Goal: Download file/media

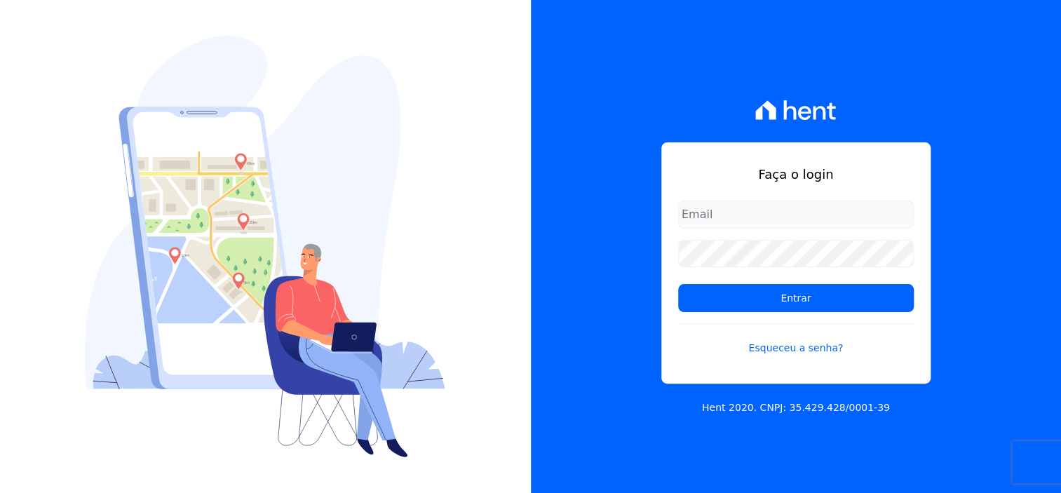
click at [708, 207] on input "email" at bounding box center [796, 215] width 236 height 28
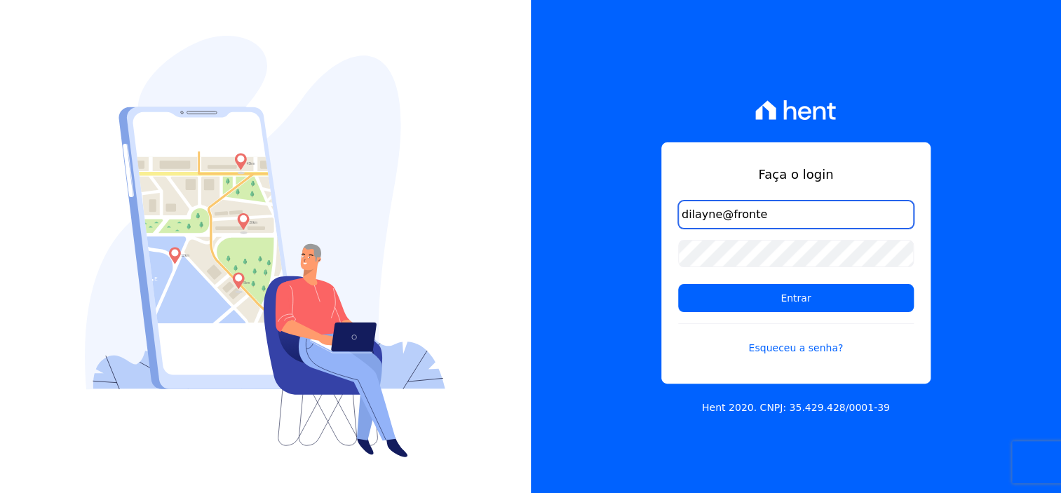
click at [810, 217] on input "dilayne@fronte" at bounding box center [796, 215] width 236 height 28
type input "[EMAIL_ADDRESS][DOMAIN_NAME]"
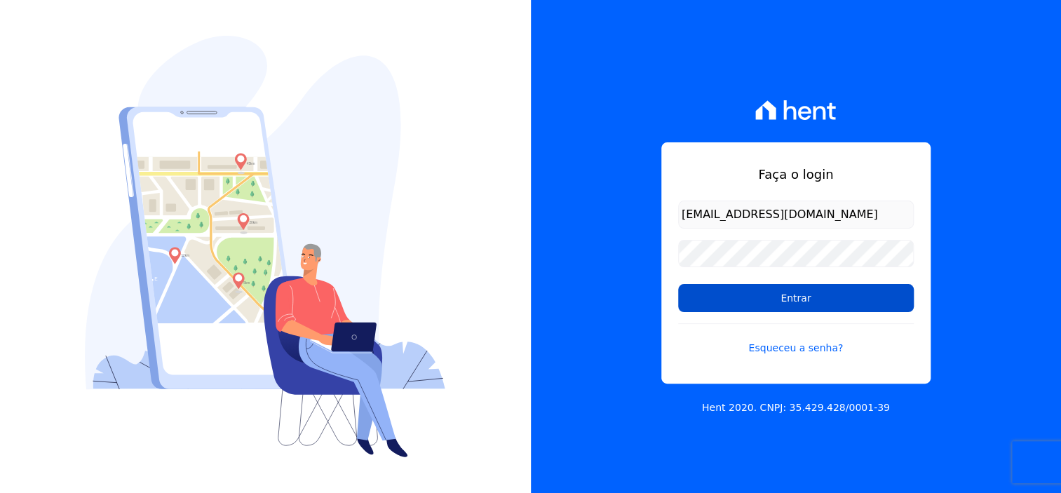
click at [793, 290] on input "Entrar" at bounding box center [796, 298] width 236 height 28
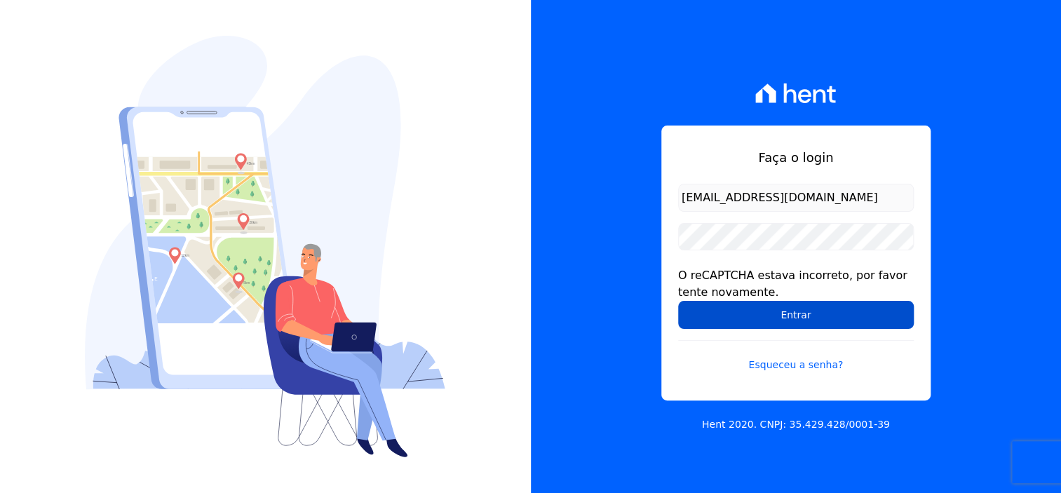
click at [818, 314] on input "Entrar" at bounding box center [796, 315] width 236 height 28
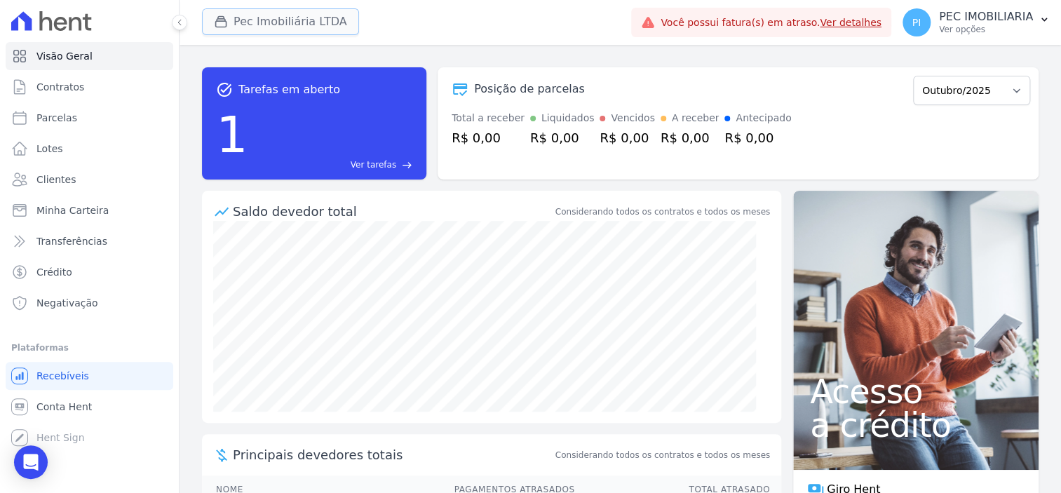
click at [272, 20] on button "Pec Imobiliária LTDA" at bounding box center [280, 21] width 157 height 27
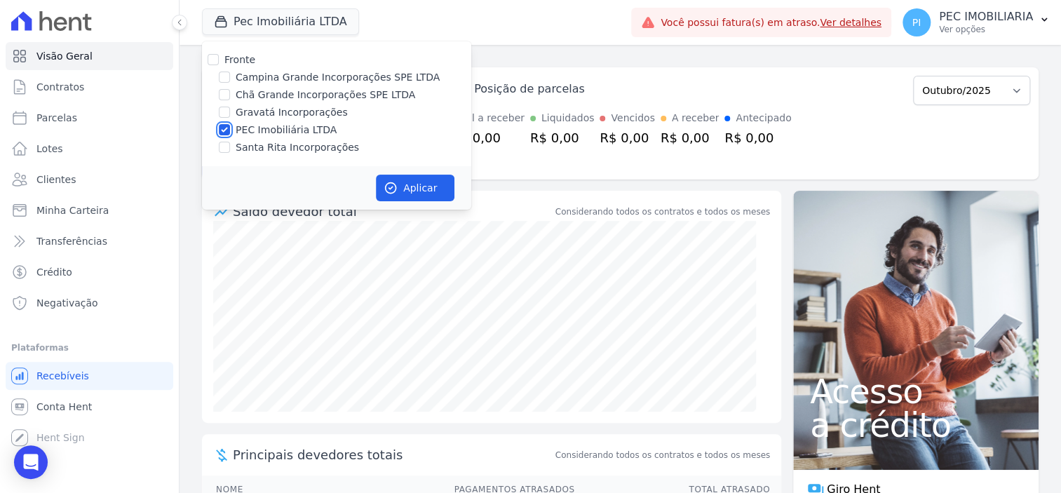
drag, startPoint x: 227, startPoint y: 133, endPoint x: 230, endPoint y: 106, distance: 26.8
click at [228, 132] on input "PEC Imobiliária LTDA" at bounding box center [224, 129] width 11 height 11
checkbox input "false"
click at [225, 77] on input "Campina Grande Incorporações SPE LTDA" at bounding box center [224, 77] width 11 height 11
checkbox input "true"
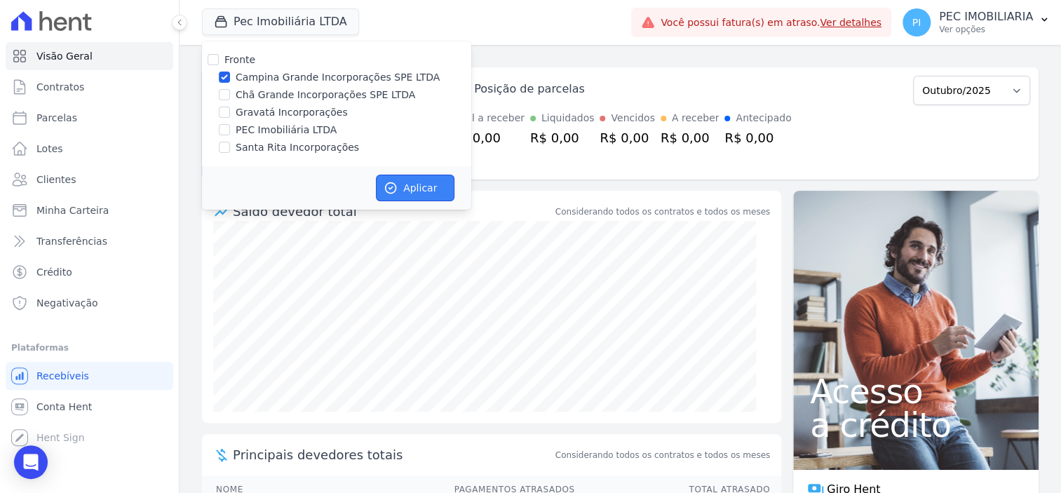
click at [411, 187] on button "Aplicar" at bounding box center [415, 188] width 79 height 27
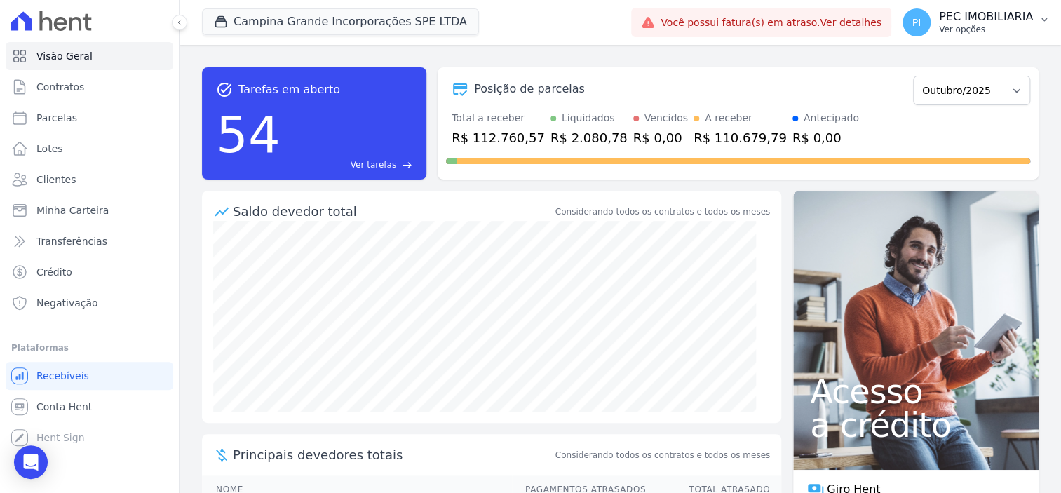
click at [969, 13] on p "PEC IMOBILIARIA" at bounding box center [986, 17] width 94 height 14
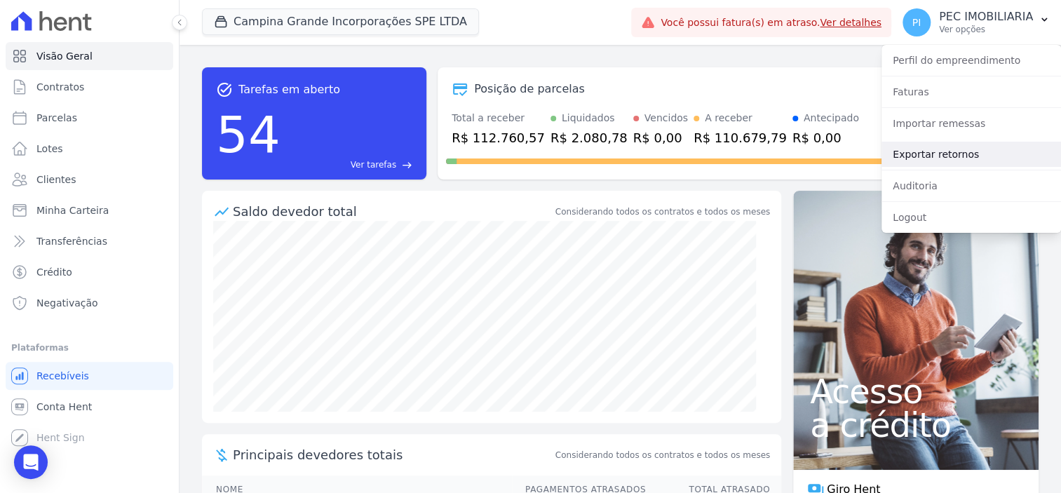
click at [941, 155] on link "Exportar retornos" at bounding box center [972, 154] width 180 height 25
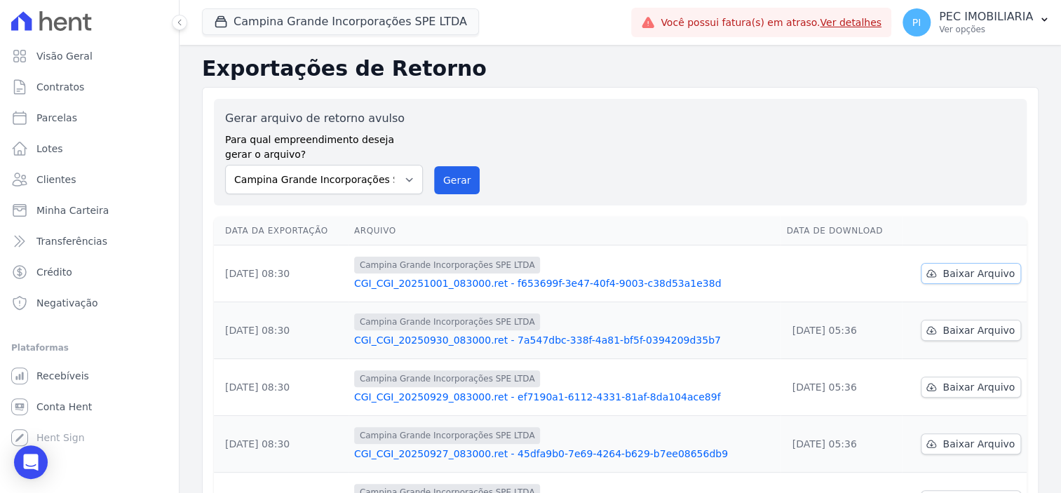
click at [958, 272] on span "Baixar Arquivo" at bounding box center [979, 274] width 72 height 14
click at [298, 13] on button "Campina Grande Incorporações SPE LTDA" at bounding box center [340, 21] width 277 height 27
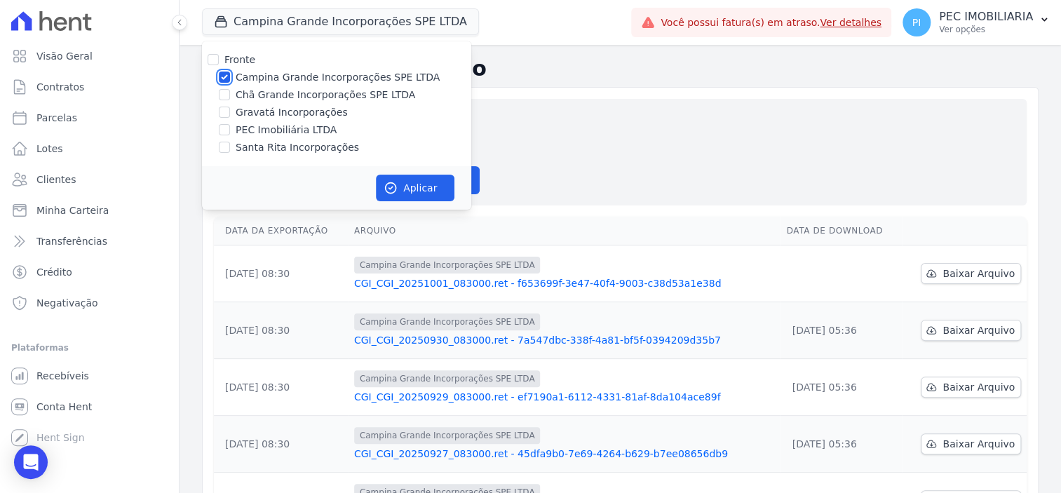
click at [224, 79] on input "Campina Grande Incorporações SPE LTDA" at bounding box center [224, 77] width 11 height 11
checkbox input "false"
click at [227, 91] on input "Chã Grande Incorporações SPE LTDA" at bounding box center [224, 94] width 11 height 11
checkbox input "true"
click at [433, 178] on button "Aplicar" at bounding box center [415, 188] width 79 height 27
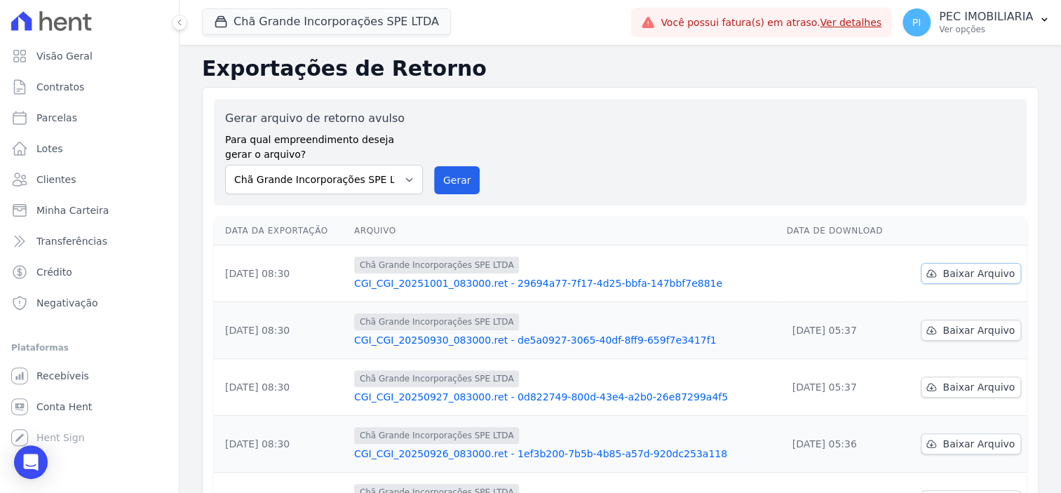
click at [964, 272] on span "Baixar Arquivo" at bounding box center [979, 274] width 72 height 14
click at [967, 32] on p "Ver opções" at bounding box center [986, 29] width 94 height 11
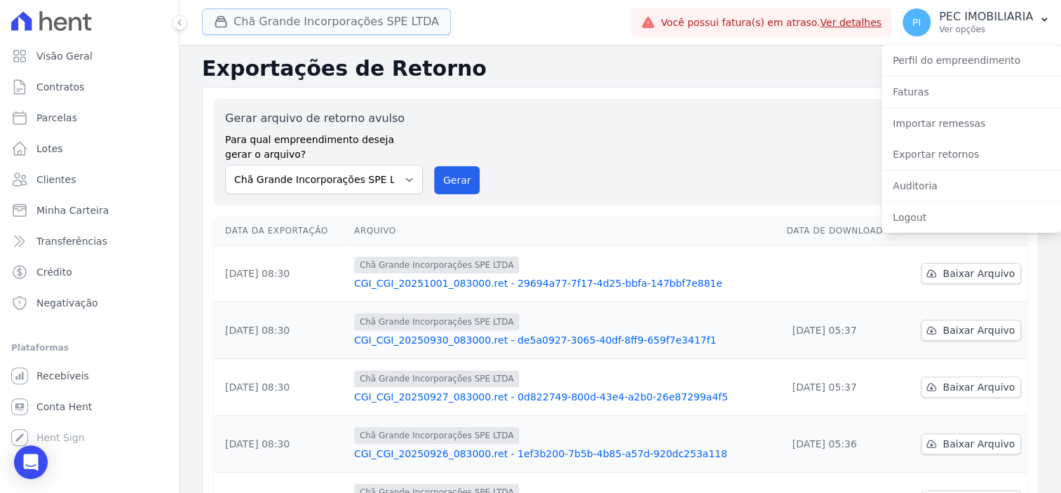
click at [279, 31] on button "Chã Grande Incorporações SPE LTDA" at bounding box center [326, 21] width 249 height 27
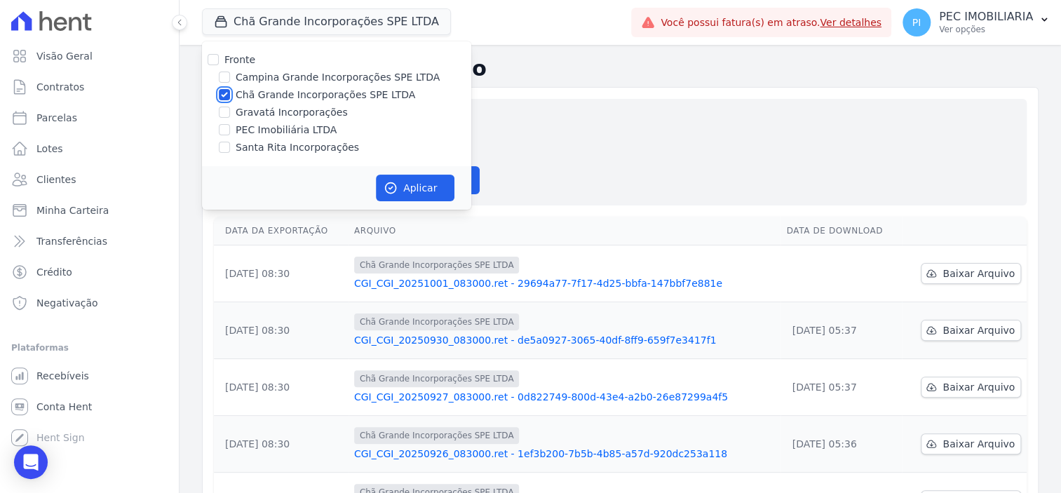
click at [225, 93] on input "Chã Grande Incorporações SPE LTDA" at bounding box center [224, 94] width 11 height 11
checkbox input "false"
click at [229, 109] on div "Gravatá Incorporações" at bounding box center [336, 112] width 269 height 15
click at [224, 107] on input "Gravatá Incorporações" at bounding box center [224, 112] width 11 height 11
checkbox input "true"
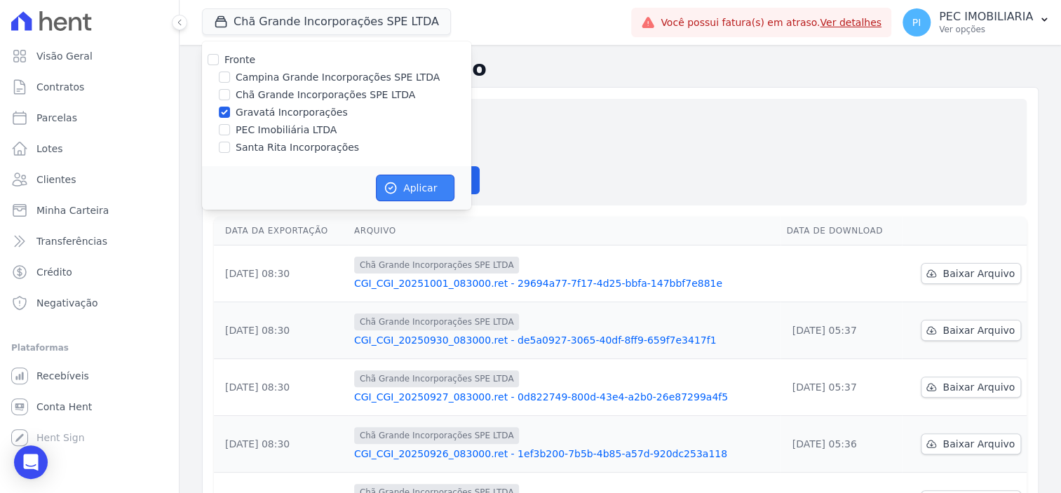
click at [417, 182] on button "Aplicar" at bounding box center [415, 188] width 79 height 27
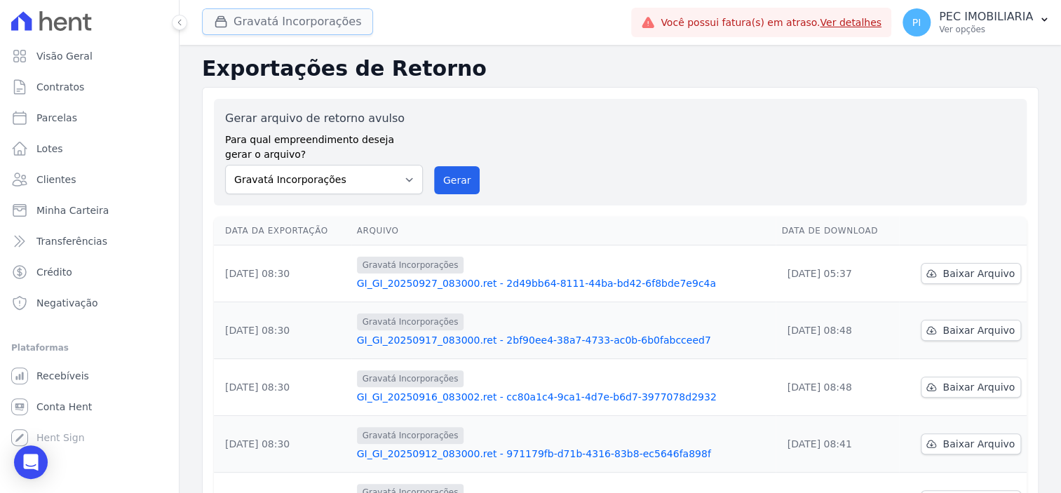
click at [300, 19] on button "Gravatá Incorporações" at bounding box center [287, 21] width 171 height 27
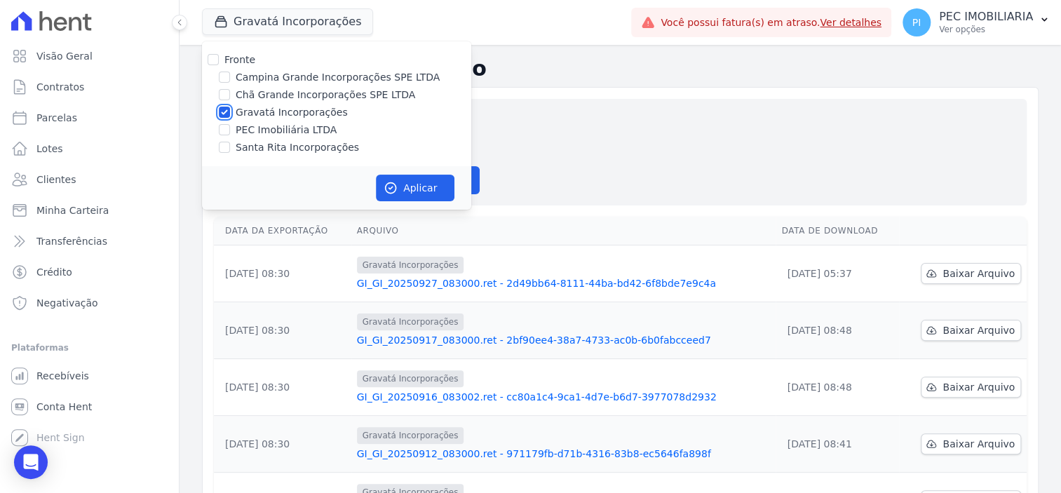
click at [228, 114] on input "Gravatá Incorporações" at bounding box center [224, 112] width 11 height 11
checkbox input "false"
click at [228, 147] on input "Santa Rita Incorporações" at bounding box center [224, 147] width 11 height 11
checkbox input "true"
click at [429, 187] on button "Aplicar" at bounding box center [415, 188] width 79 height 27
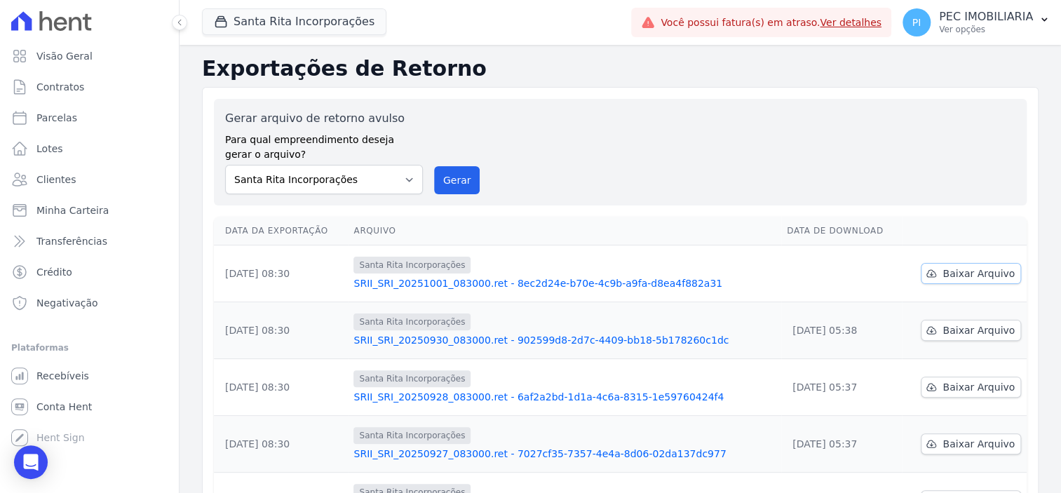
click at [951, 277] on span "Baixar Arquivo" at bounding box center [979, 274] width 72 height 14
click at [988, 99] on div "Gerar arquivo de retorno avulso Para qual empreendimento deseja gerar o arquivo…" at bounding box center [620, 152] width 813 height 107
click at [287, 20] on button "Santa Rita Incorporações" at bounding box center [294, 21] width 185 height 27
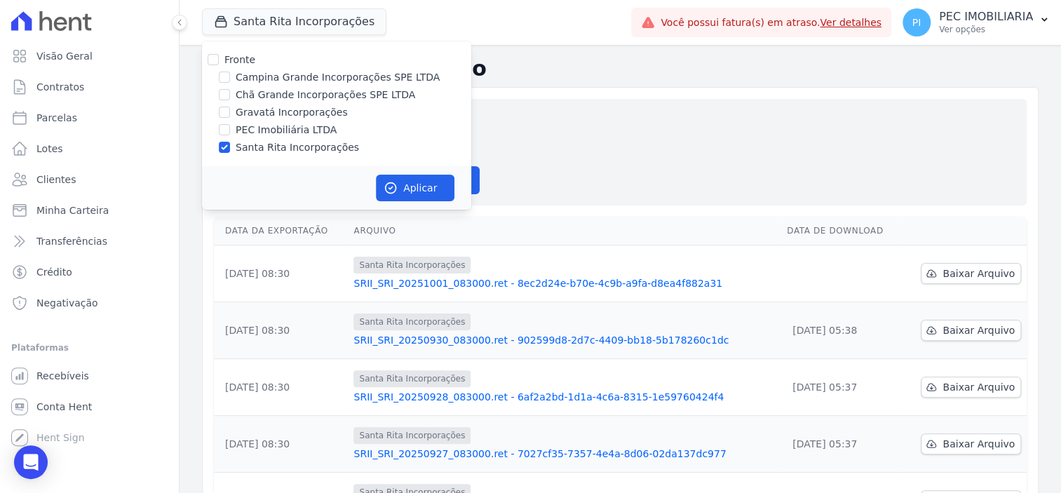
click at [218, 152] on div "Santa Rita Incorporações" at bounding box center [336, 147] width 269 height 15
drag, startPoint x: 222, startPoint y: 145, endPoint x: 227, endPoint y: 123, distance: 22.8
click at [222, 147] on input "Santa Rita Incorporações" at bounding box center [224, 147] width 11 height 11
checkbox input "false"
click at [227, 112] on input "Gravatá Incorporações" at bounding box center [224, 112] width 11 height 11
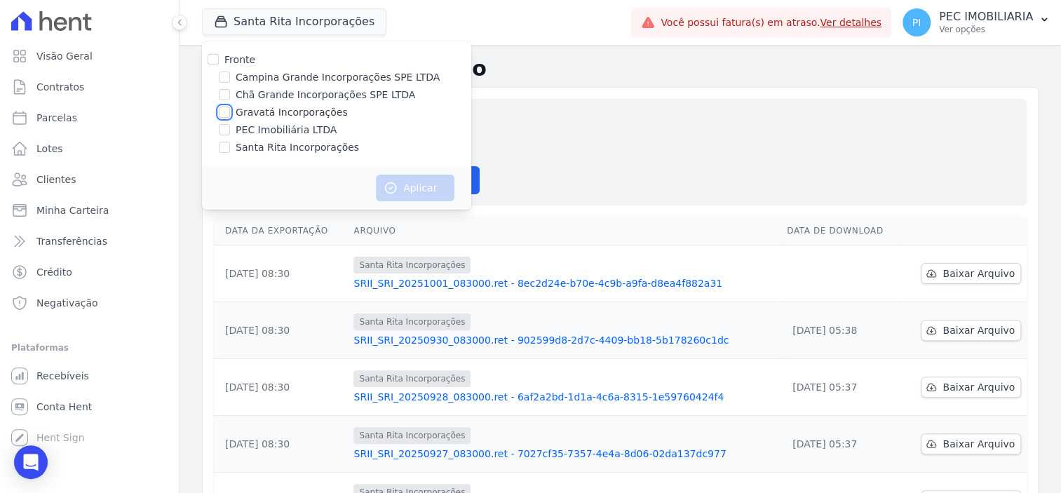
checkbox input "true"
click at [421, 187] on button "Aplicar" at bounding box center [415, 188] width 79 height 27
